Goal: Task Accomplishment & Management: Manage account settings

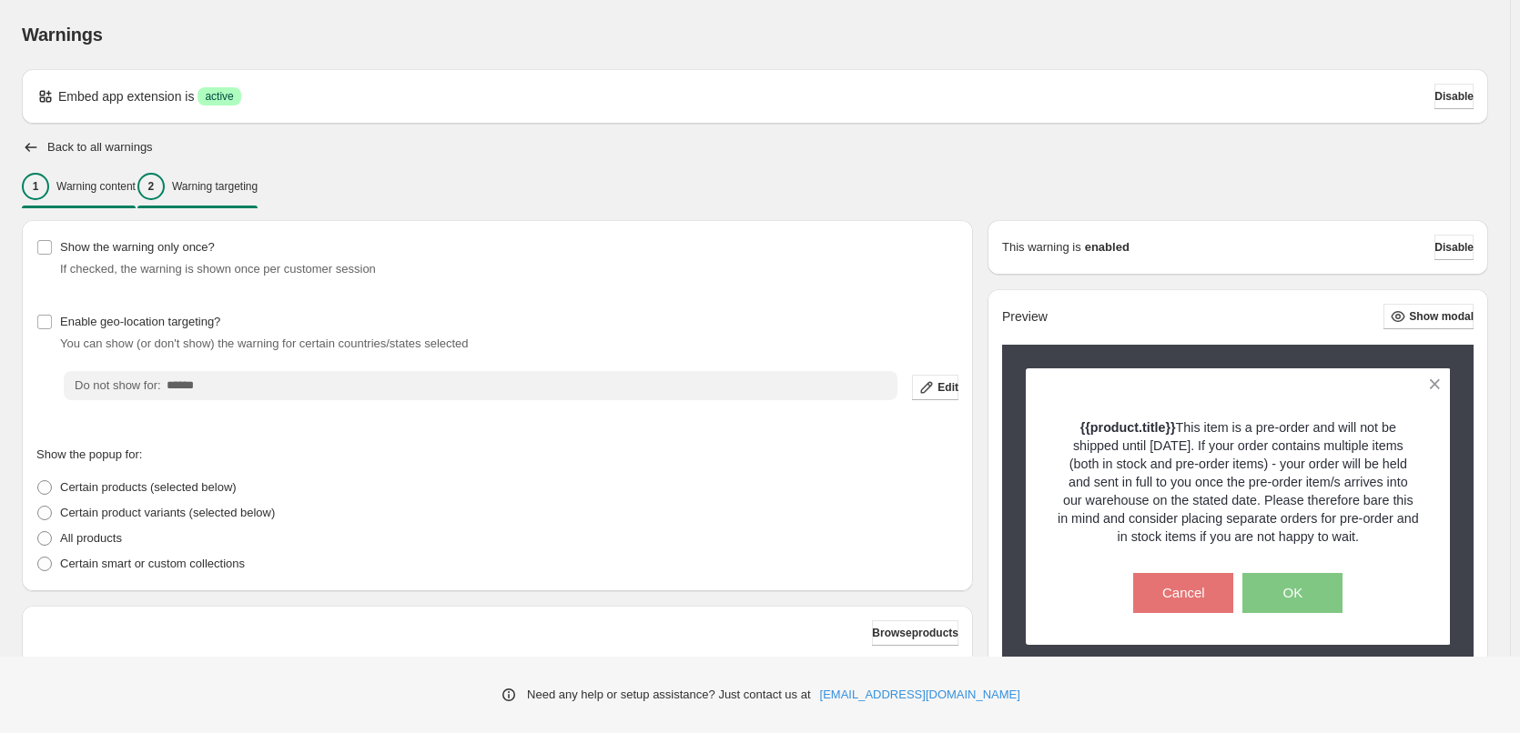
scroll to position [163, 0]
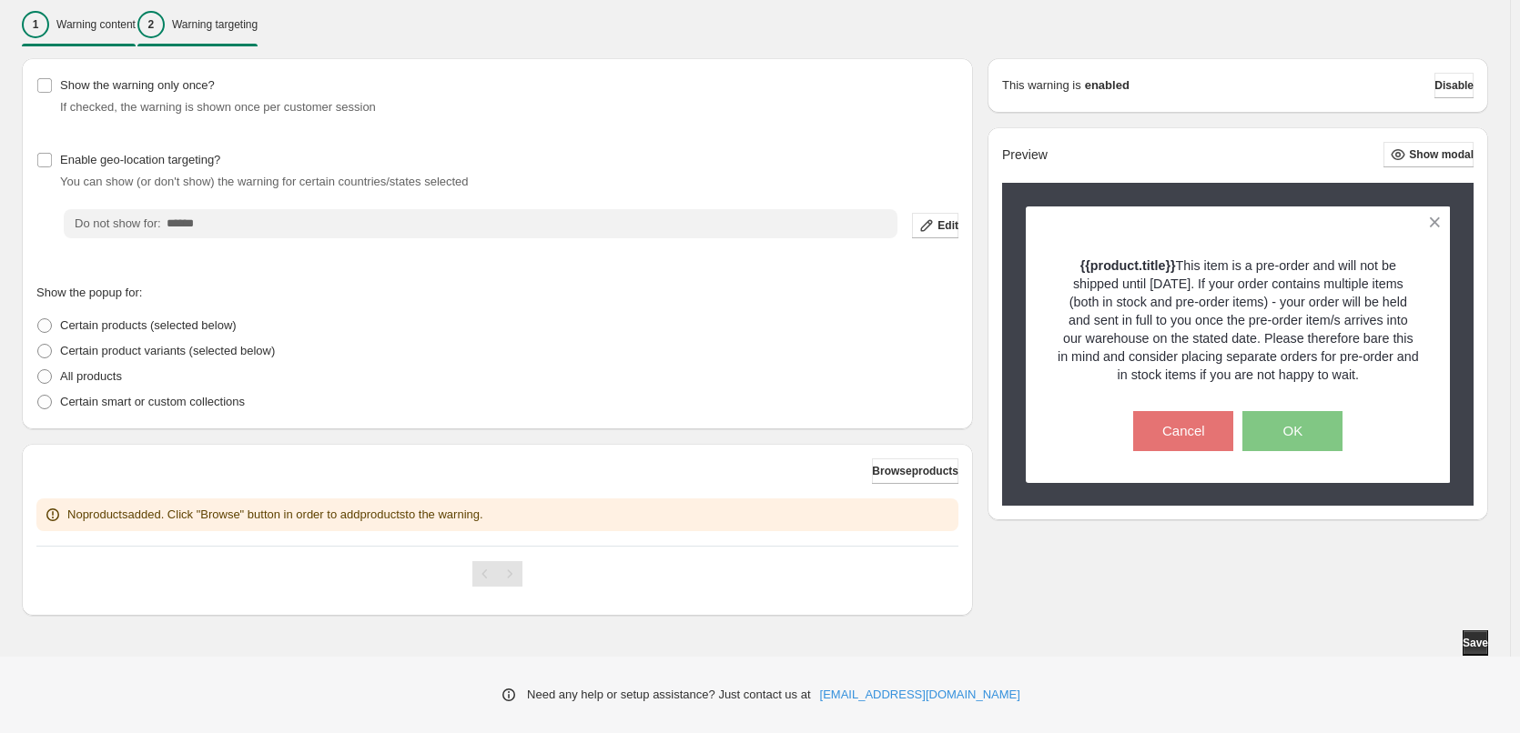
click at [65, 17] on div "1 Warning content" at bounding box center [79, 24] width 114 height 27
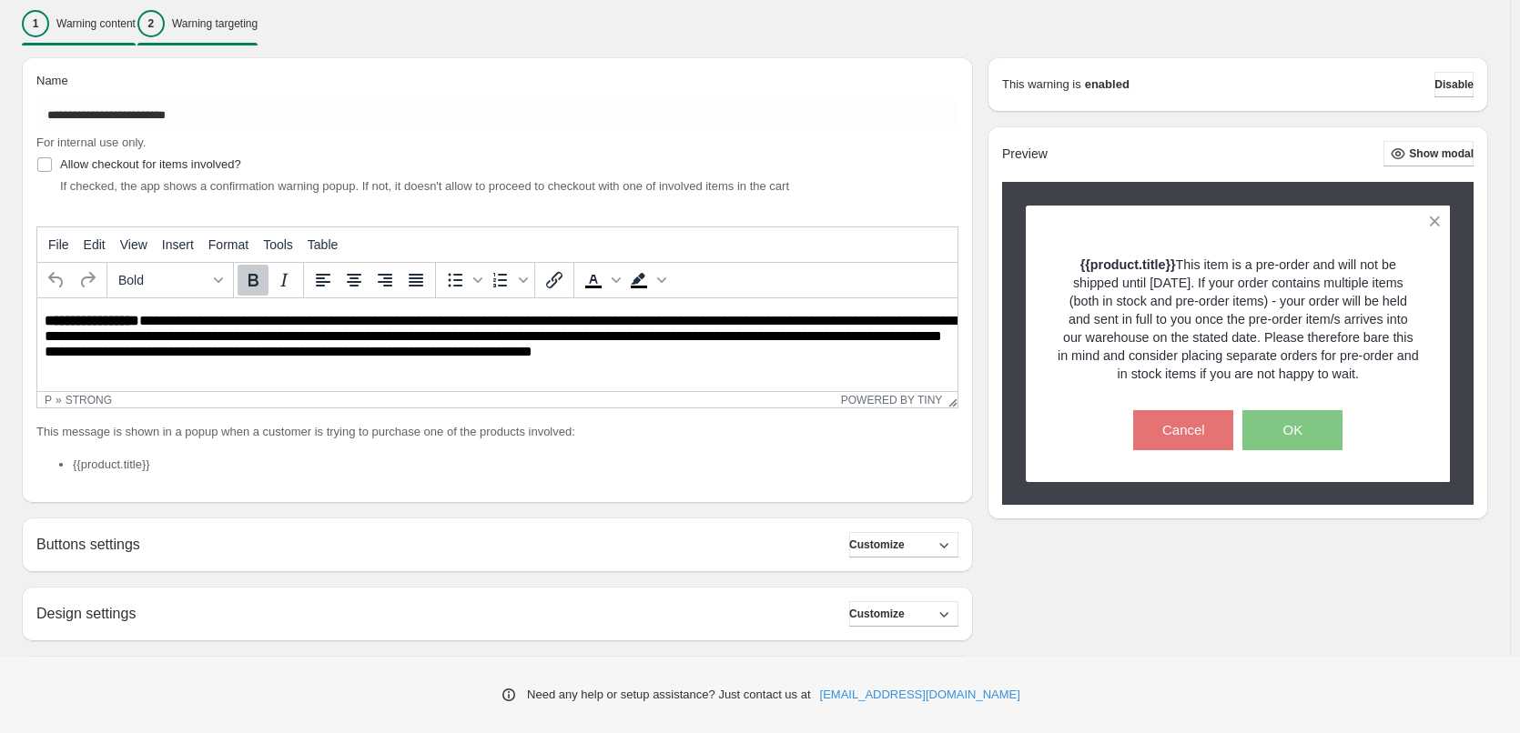
scroll to position [0, 0]
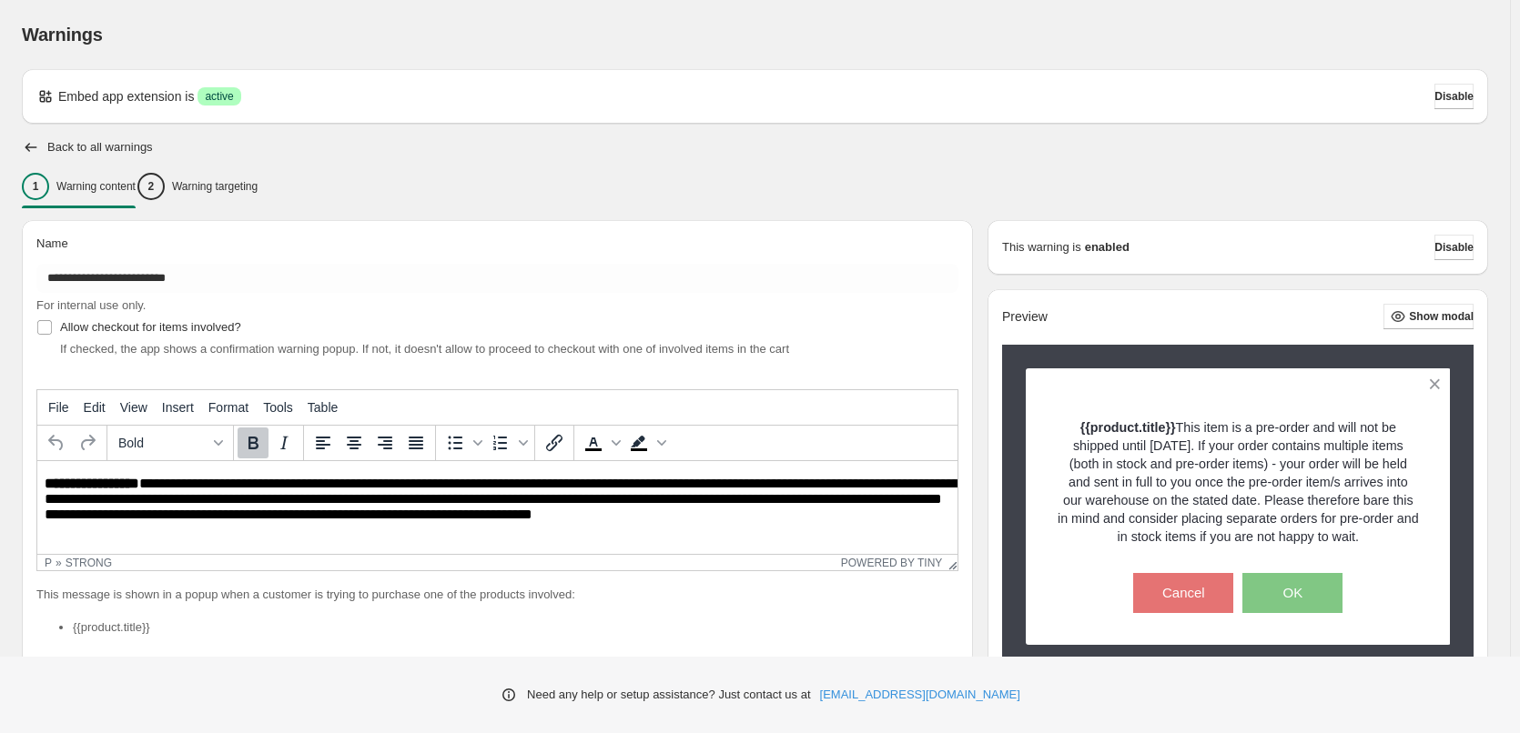
click at [48, 146] on h2 "Back to all warnings" at bounding box center [100, 147] width 106 height 15
click at [29, 148] on icon "button" at bounding box center [31, 147] width 18 height 18
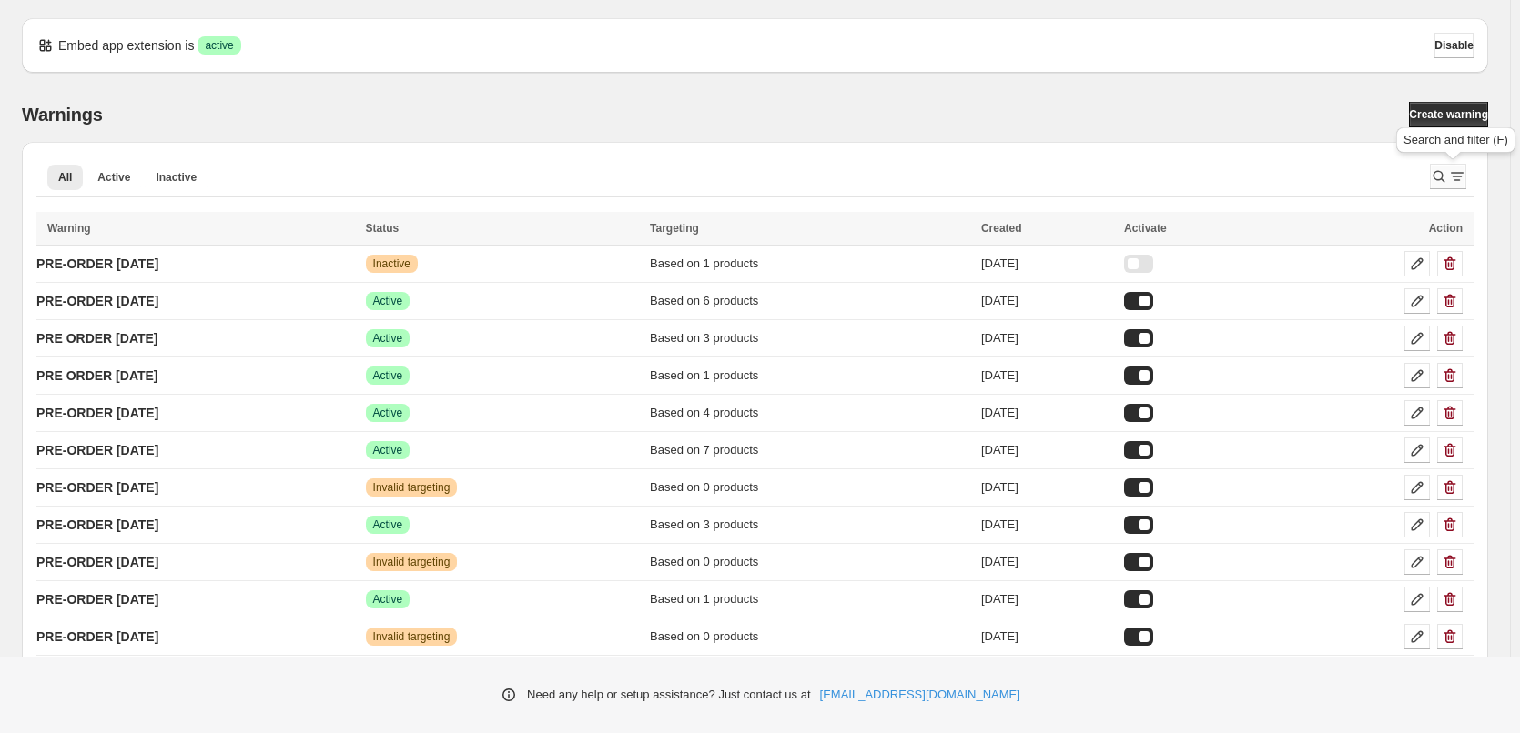
click at [1448, 169] on icon "Search and filter results" at bounding box center [1438, 176] width 18 height 18
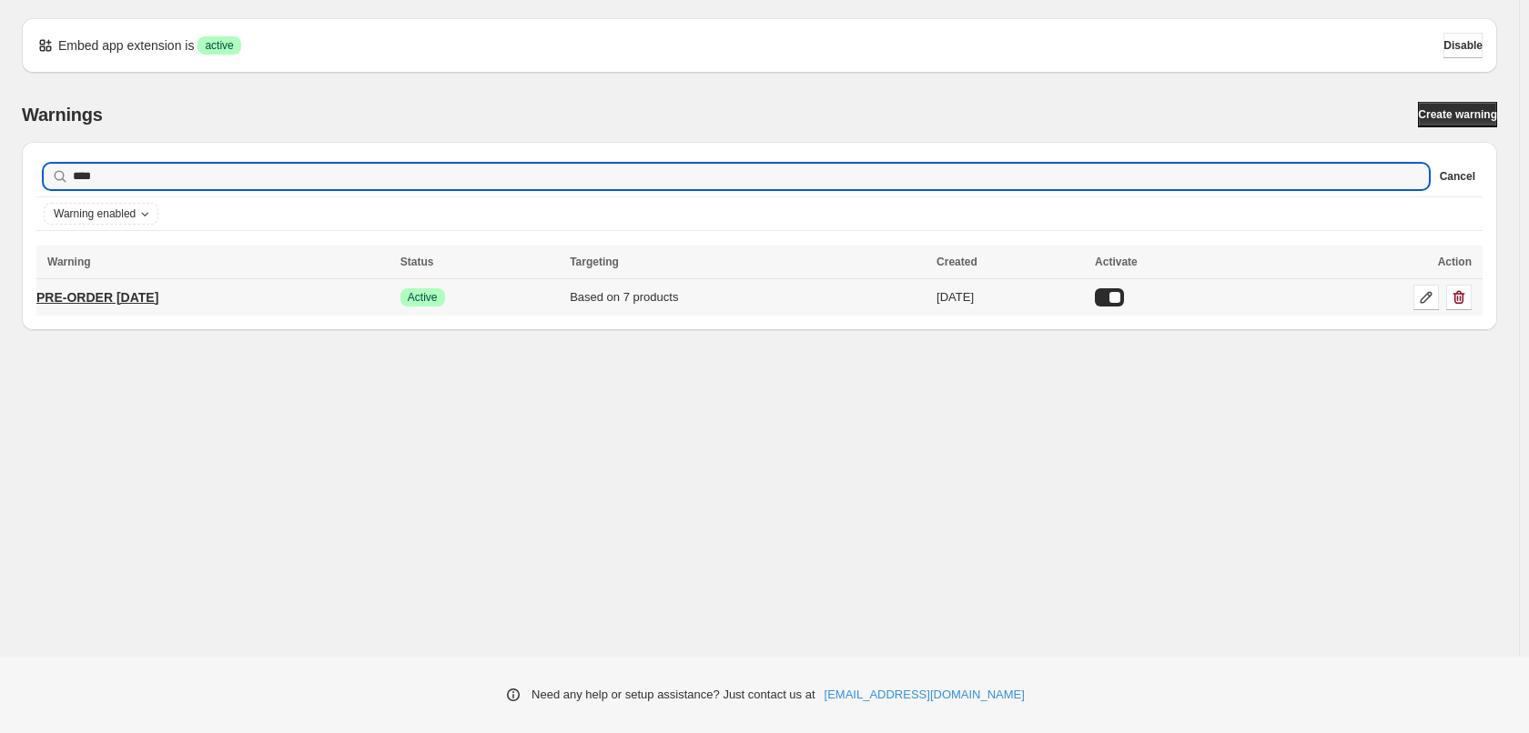
type input "****"
click at [158, 293] on p "PRE-ORDER [DATE]" at bounding box center [97, 297] width 122 height 18
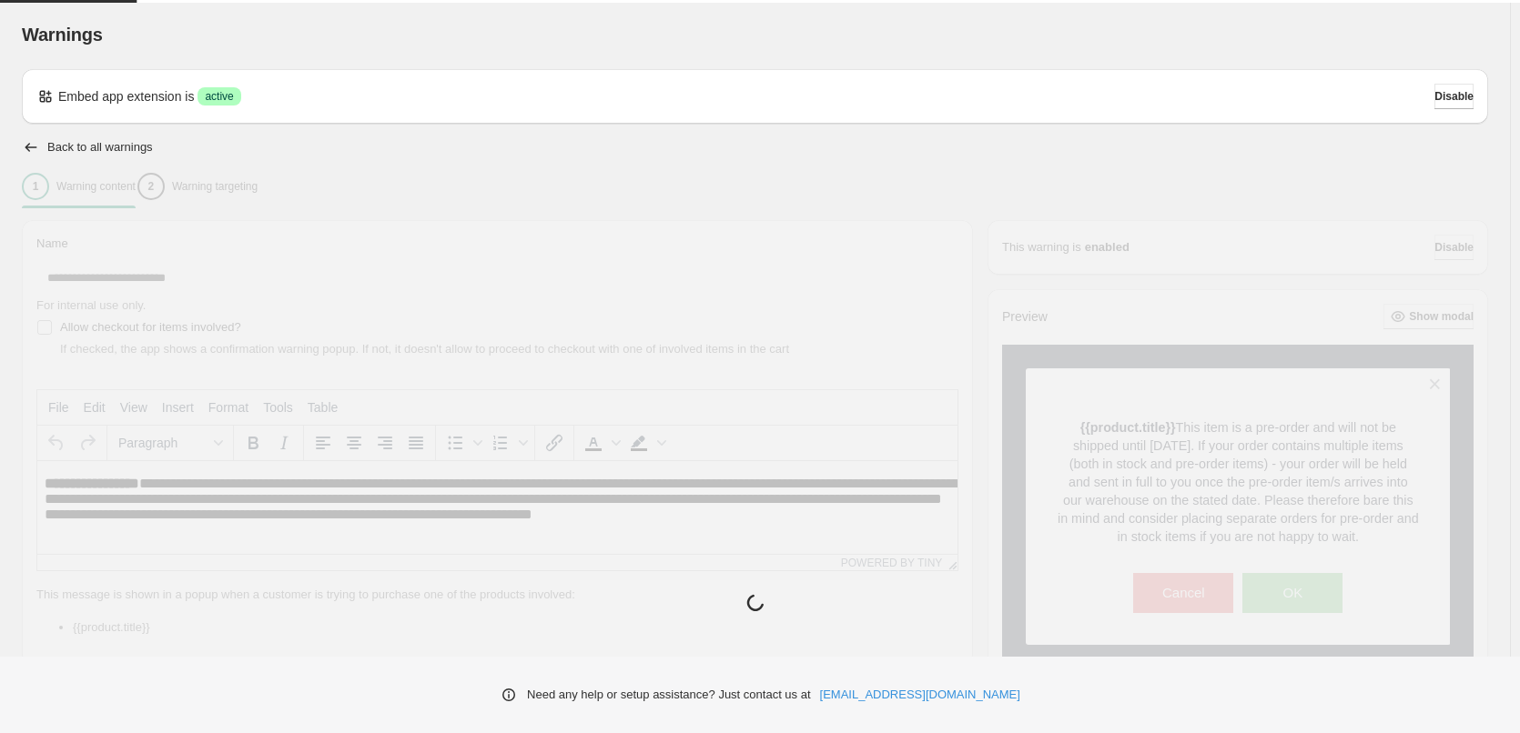
type input "**********"
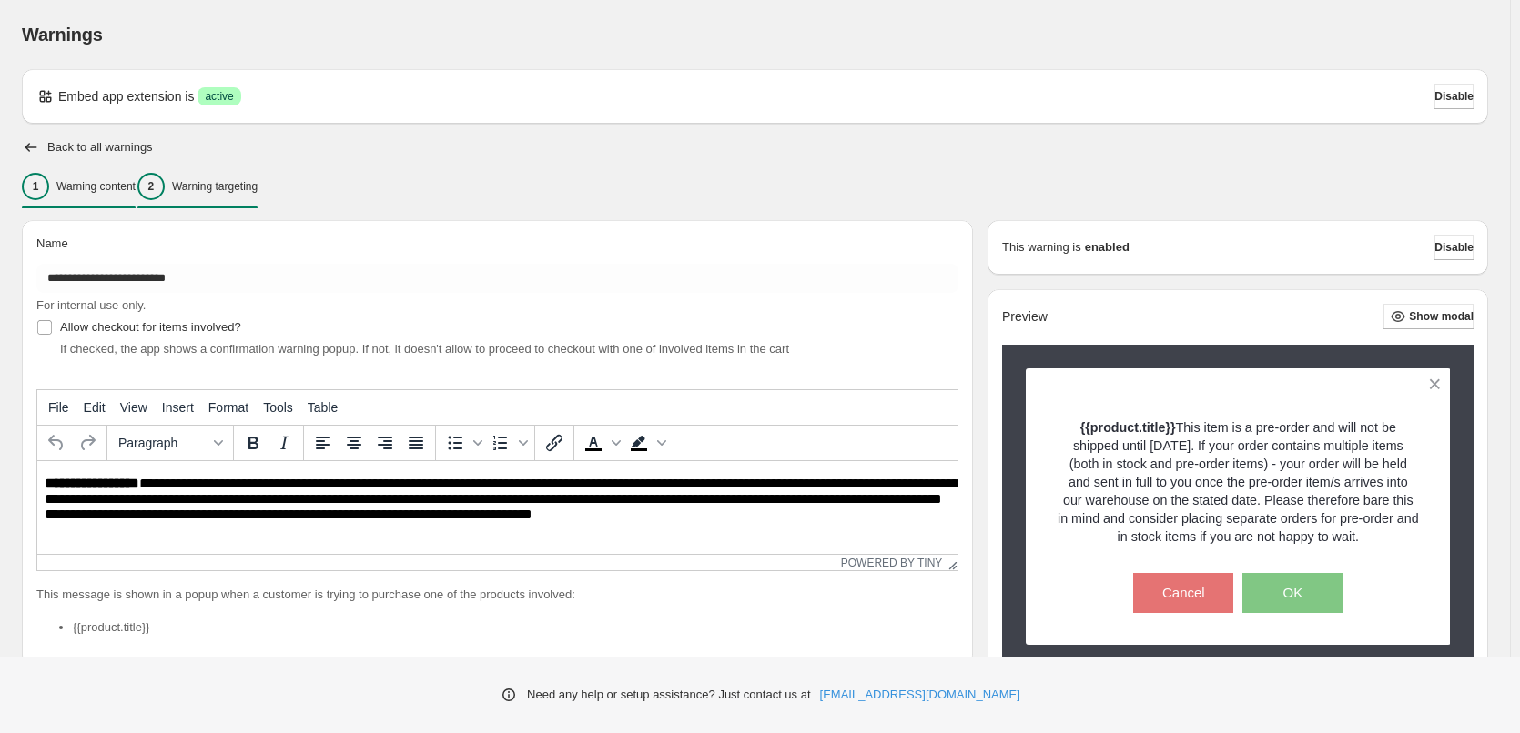
click at [252, 176] on div "2 Warning targeting" at bounding box center [197, 186] width 120 height 27
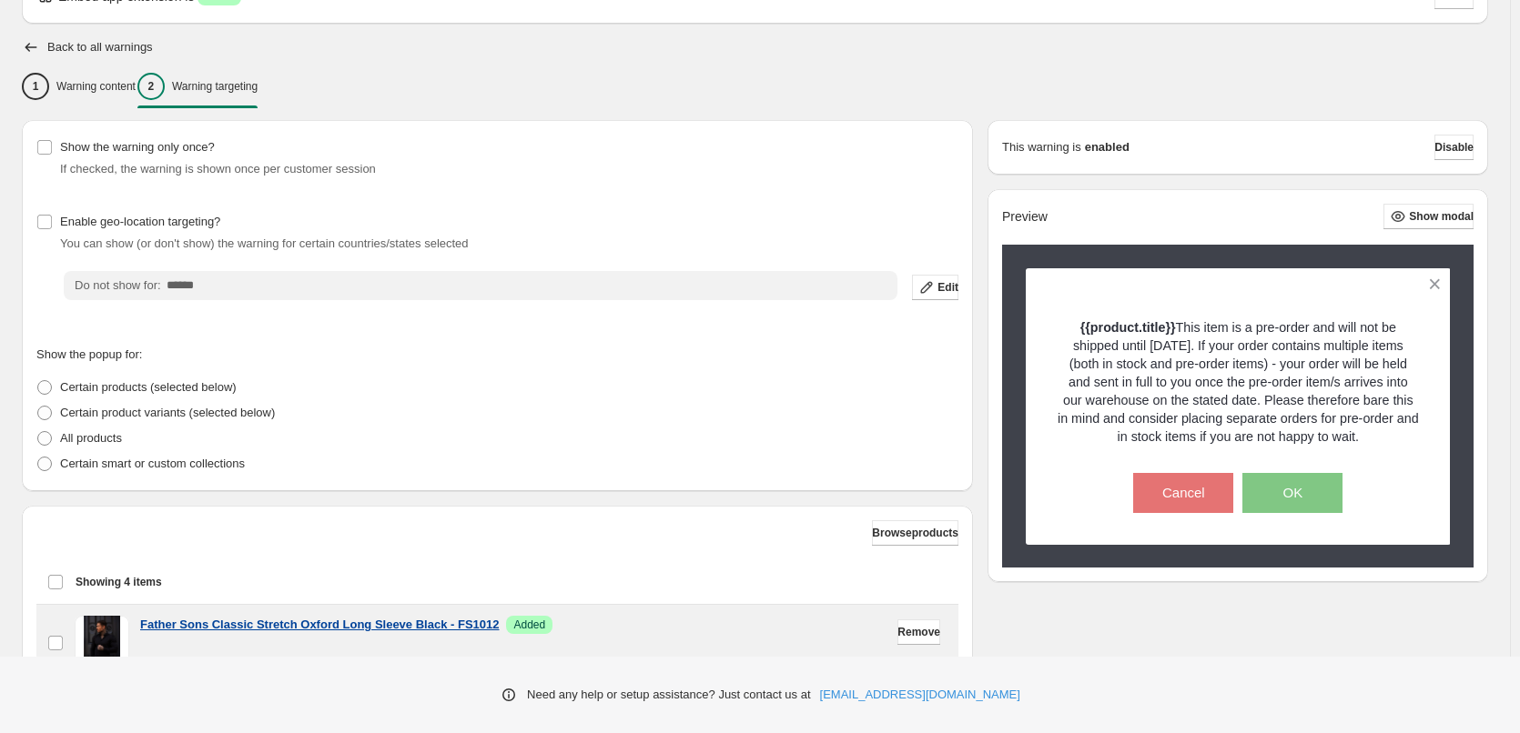
scroll to position [483, 0]
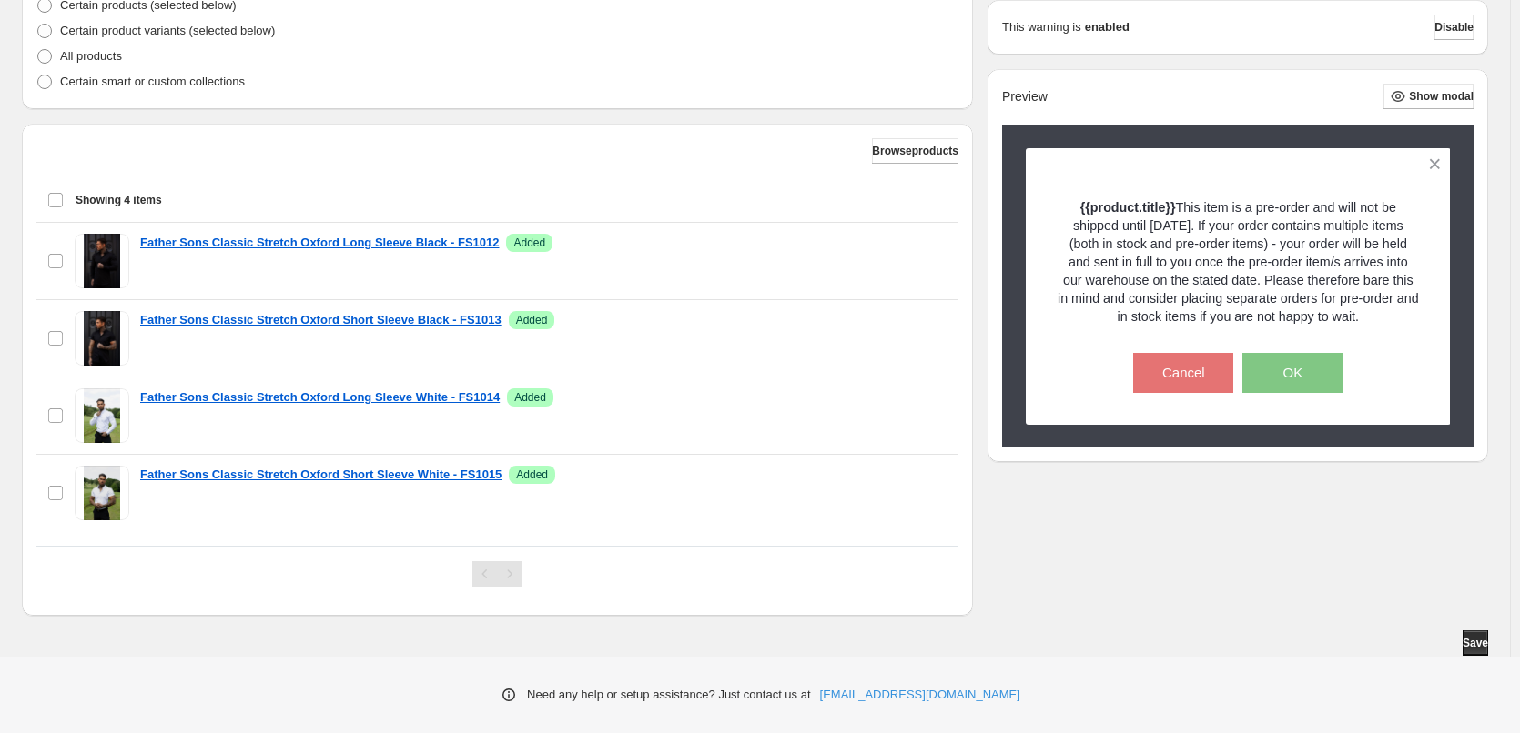
click at [56, 195] on div "Select all 4 items Showing 4 items" at bounding box center [497, 200] width 900 height 44
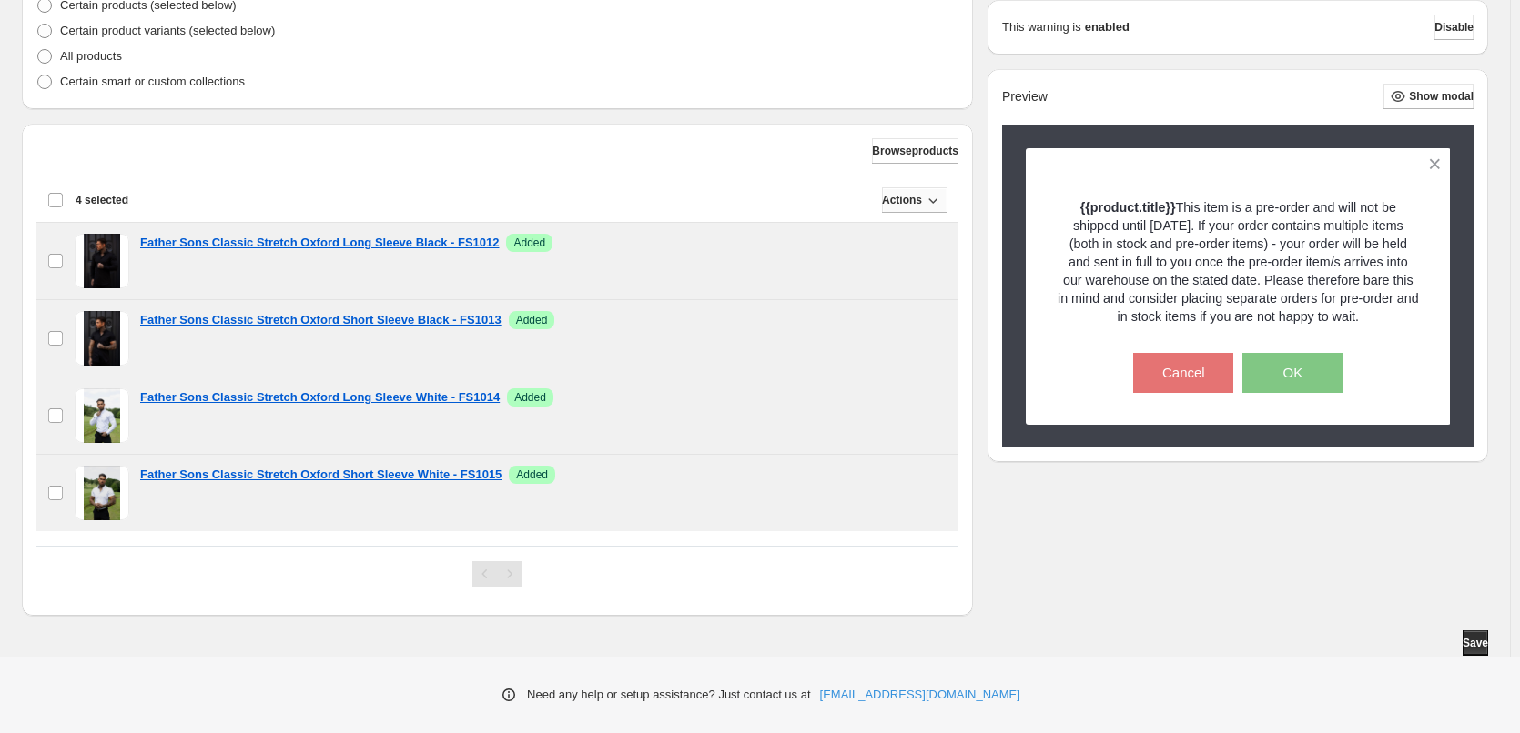
click at [882, 207] on button "Actions" at bounding box center [915, 199] width 66 height 25
click at [903, 233] on span "Remove" at bounding box center [910, 239] width 44 height 14
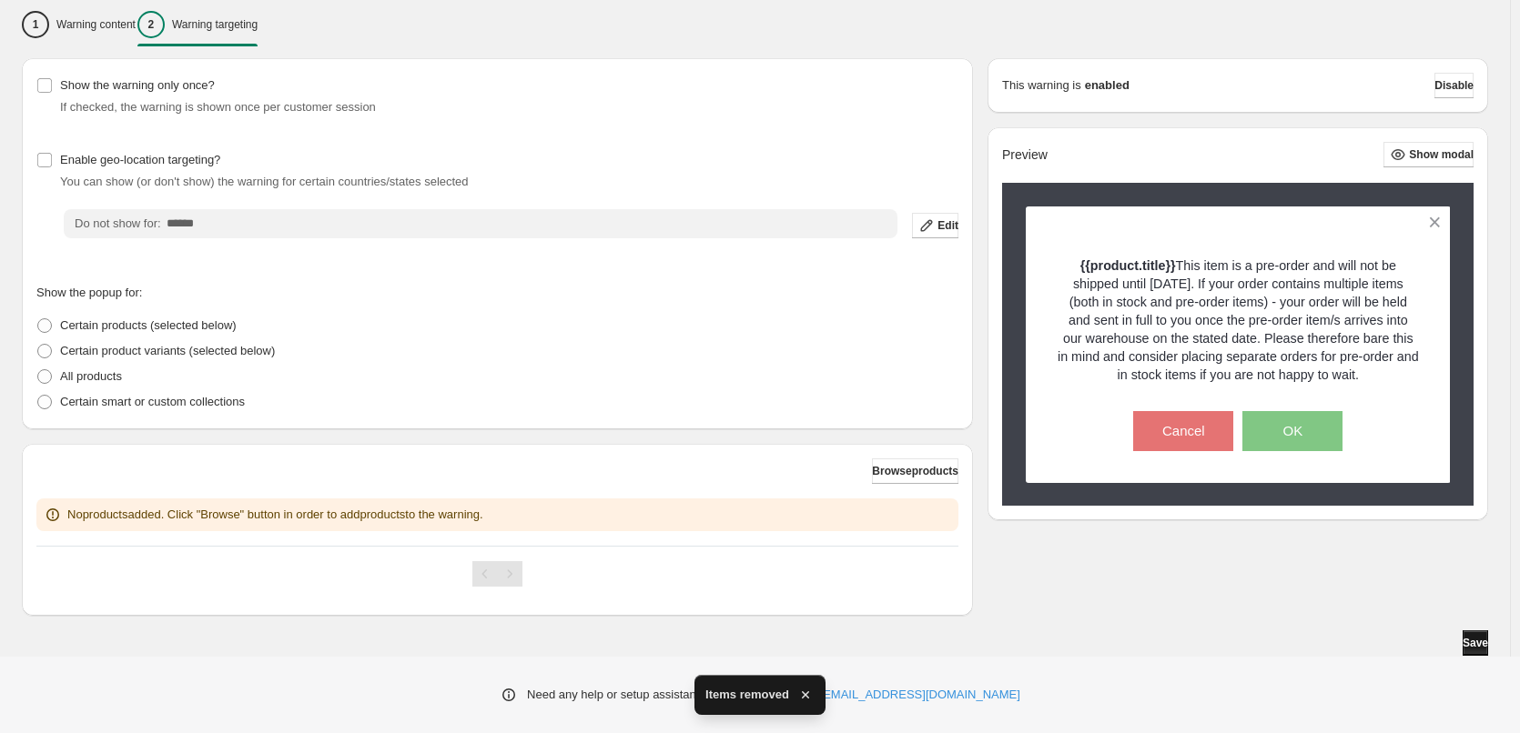
scroll to position [163, 0]
click at [1474, 642] on span "Save" at bounding box center [1474, 643] width 25 height 15
click at [1470, 642] on span "Save" at bounding box center [1474, 643] width 25 height 15
